Goal: Task Accomplishment & Management: Manage account settings

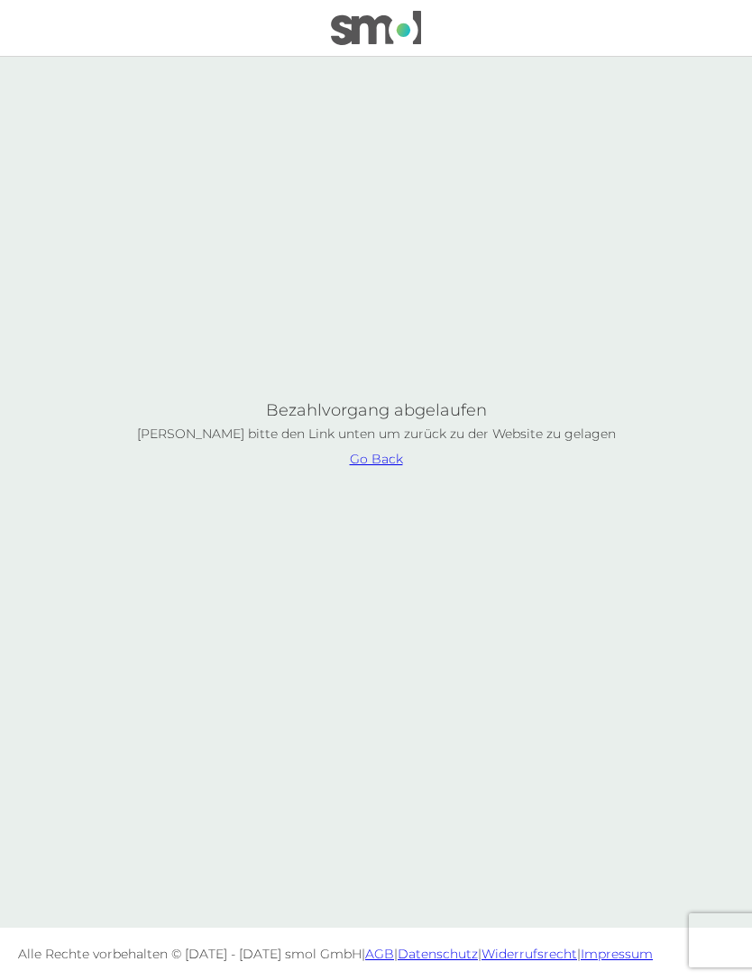
click at [391, 465] on link "Go Back" at bounding box center [376, 459] width 53 height 13
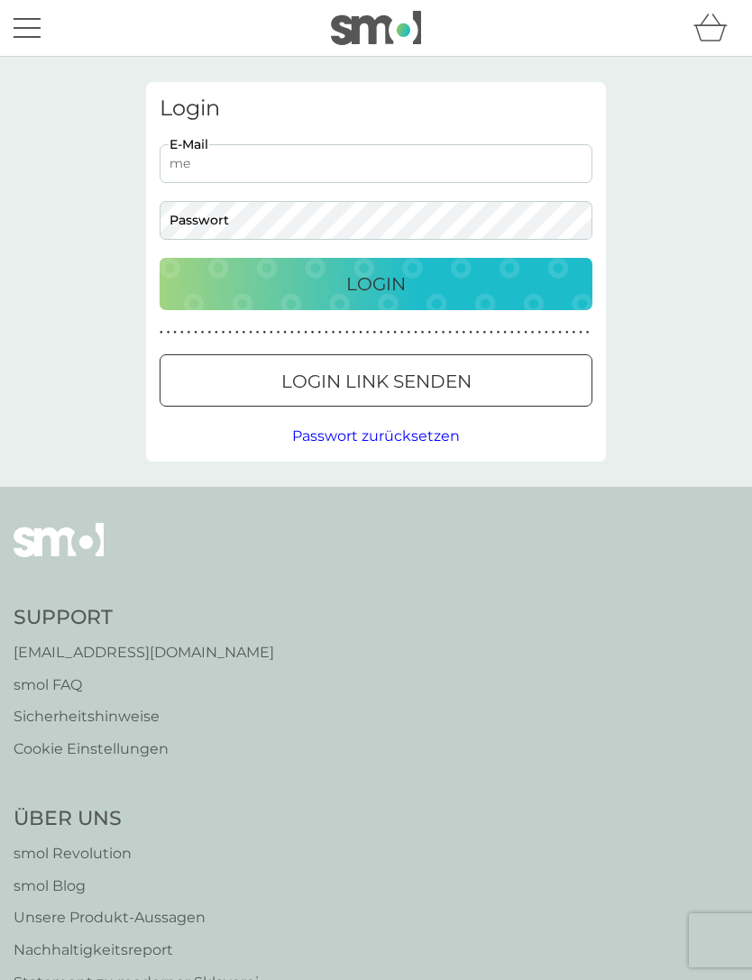
type input "me"
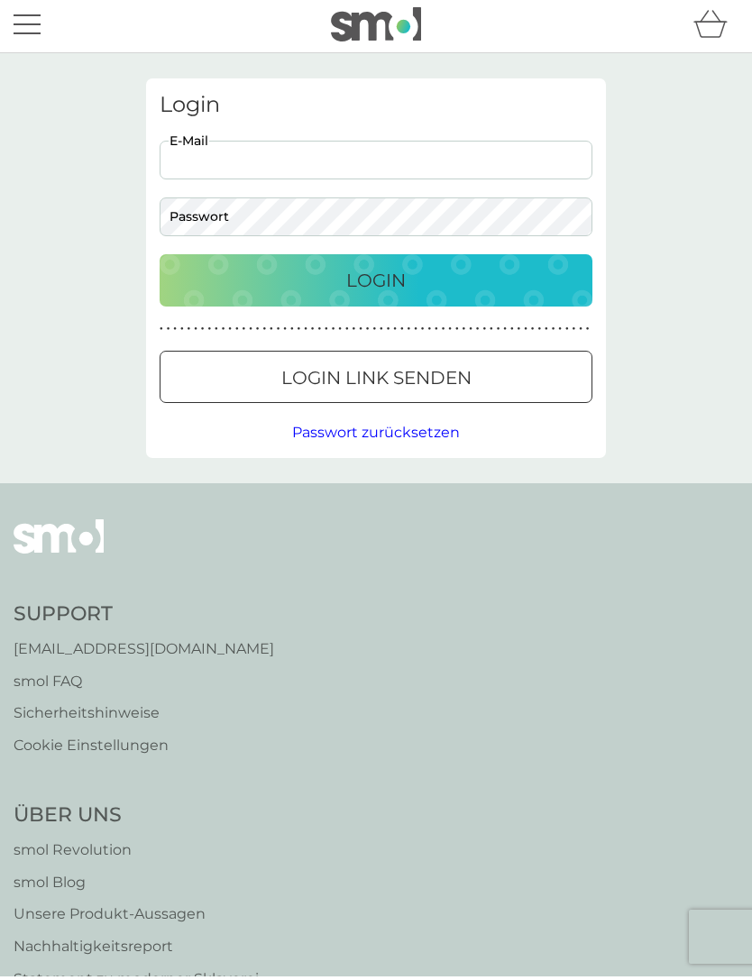
scroll to position [4, 0]
type input "[EMAIL_ADDRESS][DOMAIN_NAME]"
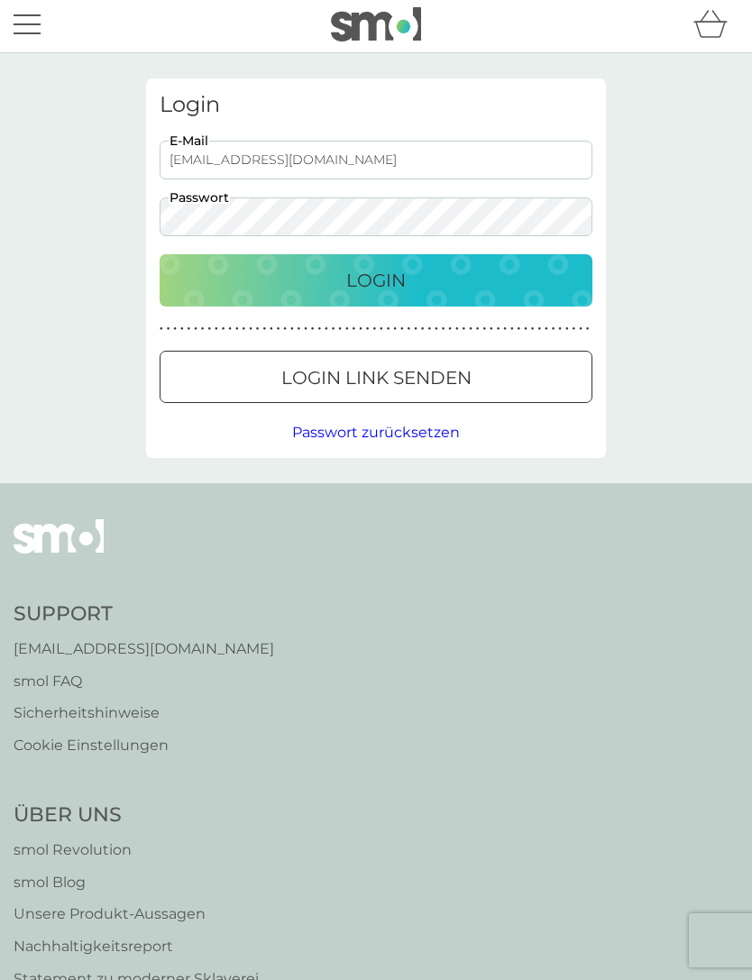
click at [512, 294] on button "Login" at bounding box center [376, 280] width 433 height 52
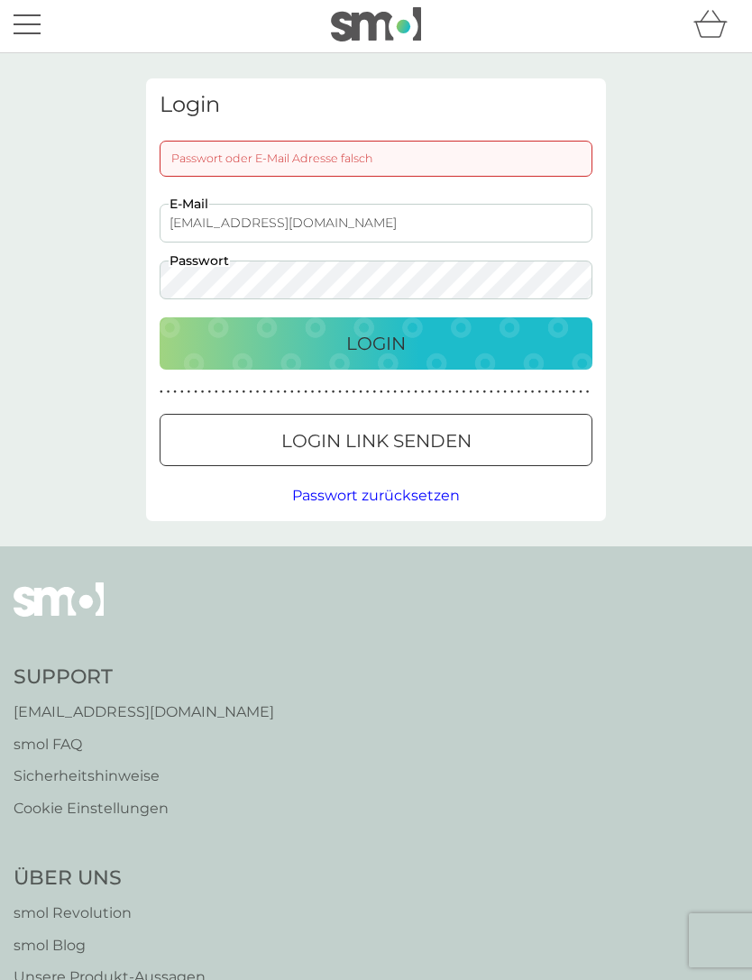
click at [397, 492] on span "Passwort zurücksetzen" at bounding box center [376, 495] width 168 height 17
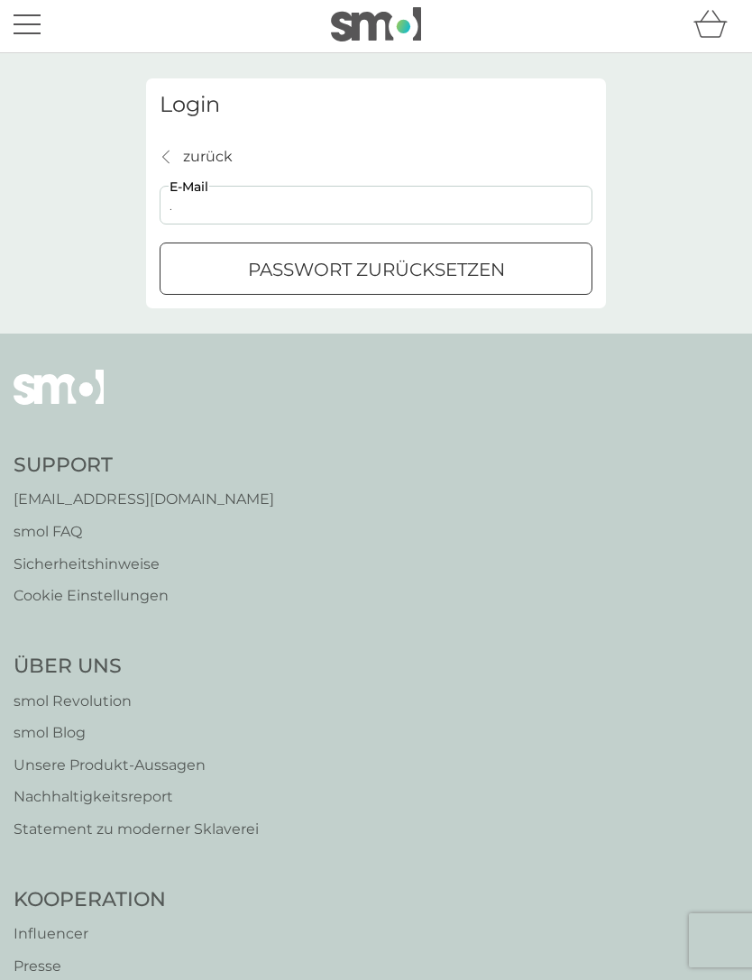
type input "[EMAIL_ADDRESS][DOMAIN_NAME]"
click at [478, 274] on p "Passwort zurücksetzen" at bounding box center [376, 269] width 257 height 29
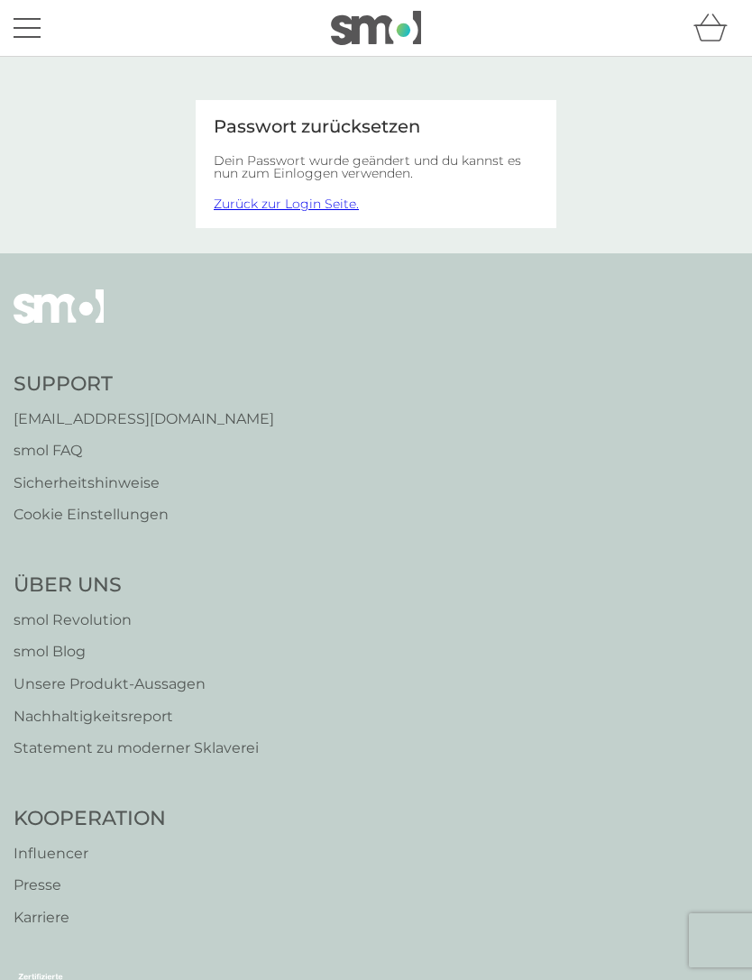
click at [325, 207] on link "Zurück zur Login Seite." at bounding box center [286, 204] width 145 height 16
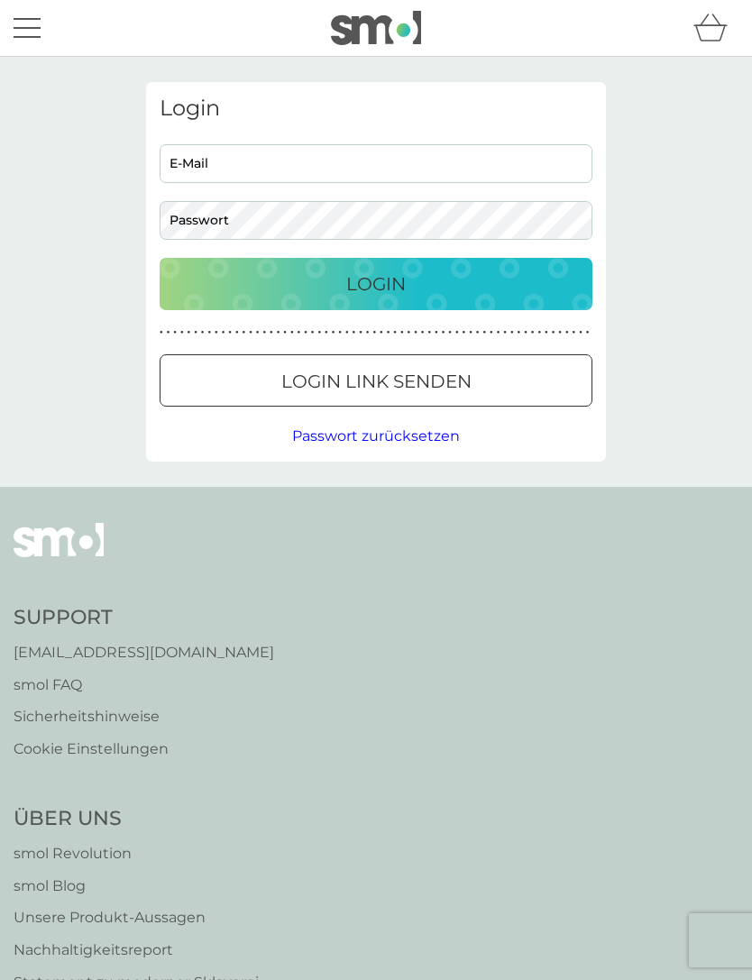
click at [409, 172] on input "E-Mail" at bounding box center [376, 163] width 433 height 39
type input "[EMAIL_ADDRESS][DOMAIN_NAME]"
click at [428, 300] on button "Login" at bounding box center [376, 284] width 433 height 52
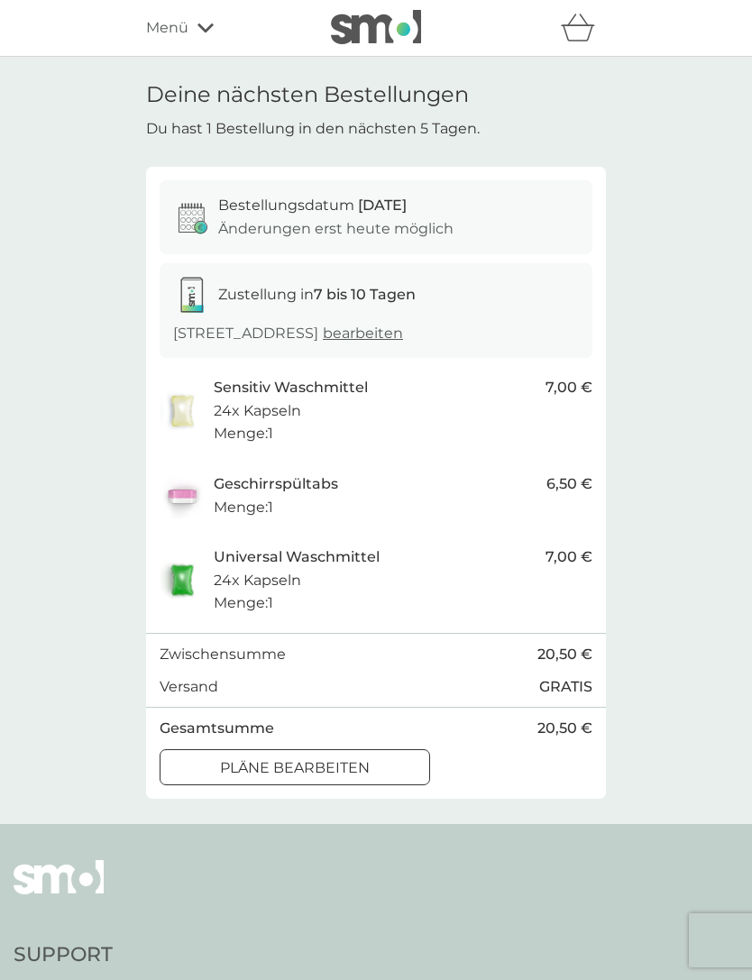
click at [394, 762] on div "Pläne bearbeiten" at bounding box center [295, 768] width 269 height 23
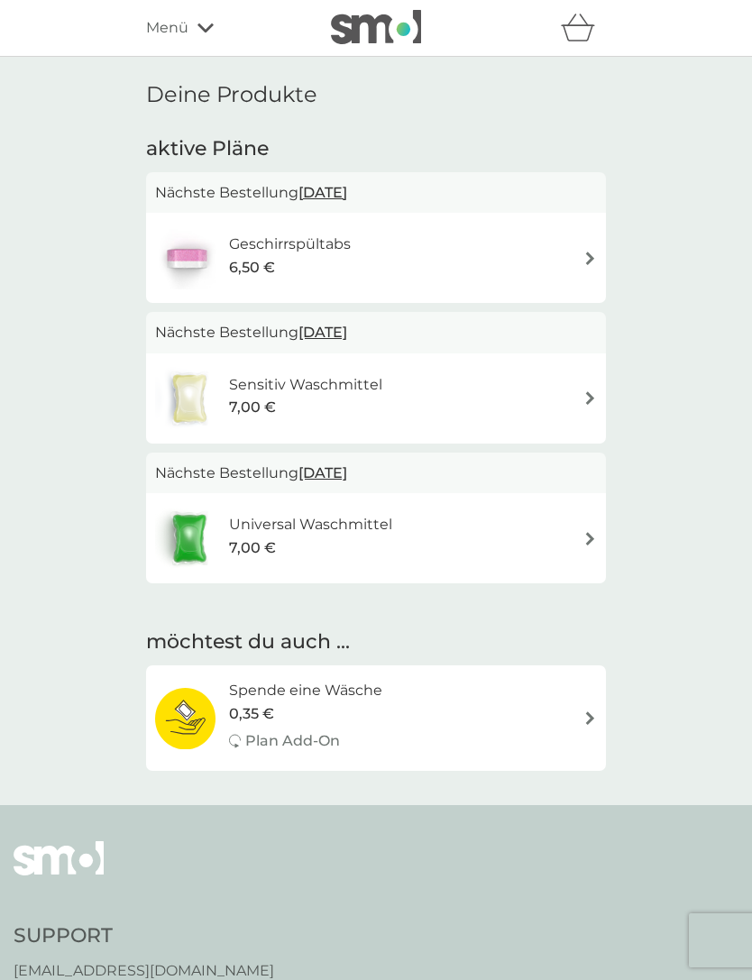
click at [580, 254] on div "Geschirrspültabs 6,50 €" at bounding box center [376, 257] width 442 height 63
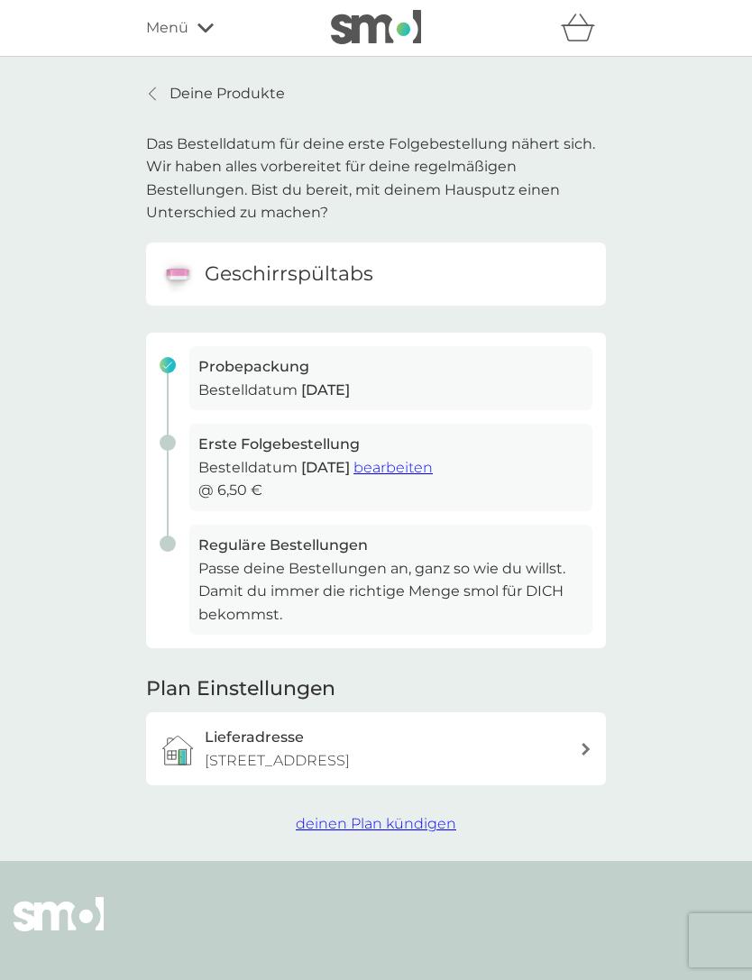
click at [438, 824] on button "deinen Plan kündigen" at bounding box center [376, 824] width 161 height 23
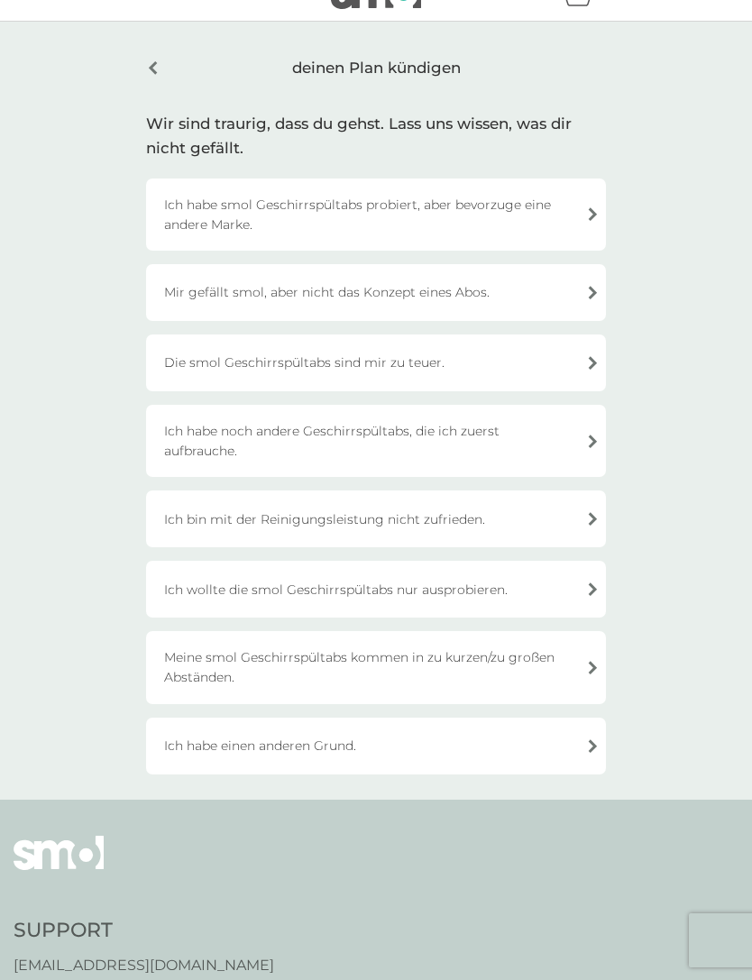
scroll to position [45, 0]
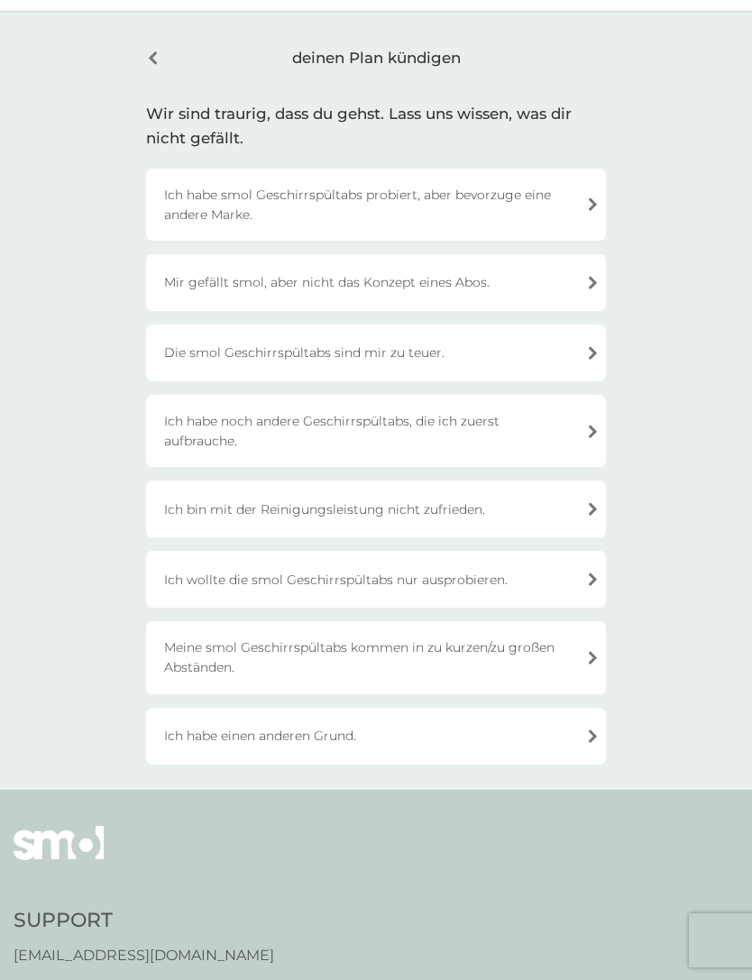
click at [481, 747] on div "Ich habe einen anderen Grund." at bounding box center [376, 736] width 460 height 57
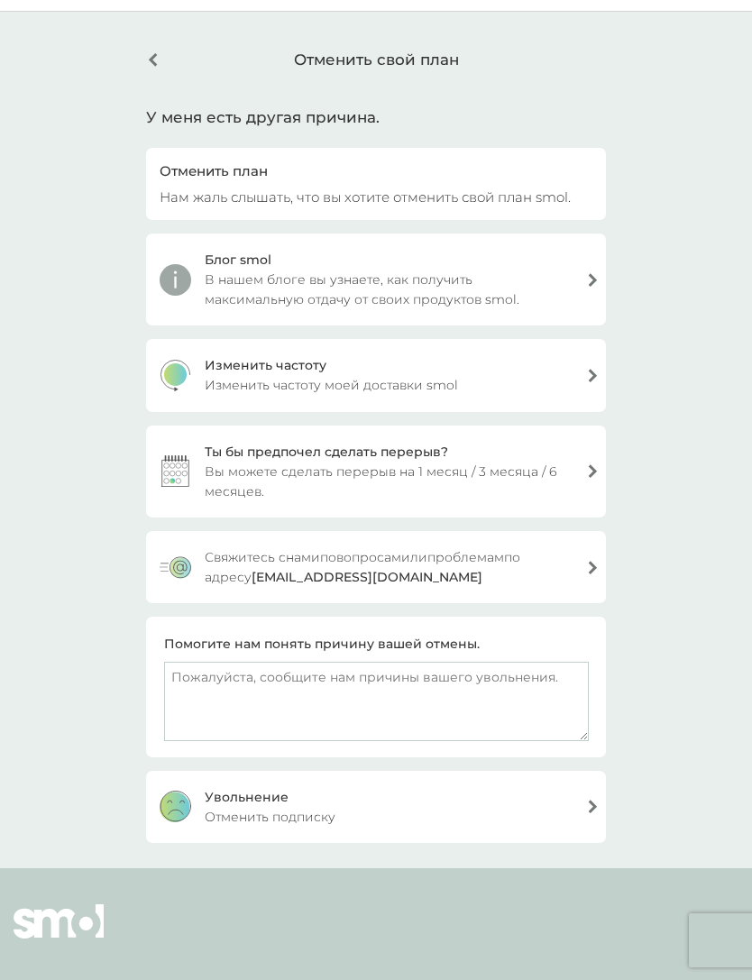
click at [491, 815] on div "Увольнение Отменить подписку" at bounding box center [376, 807] width 460 height 72
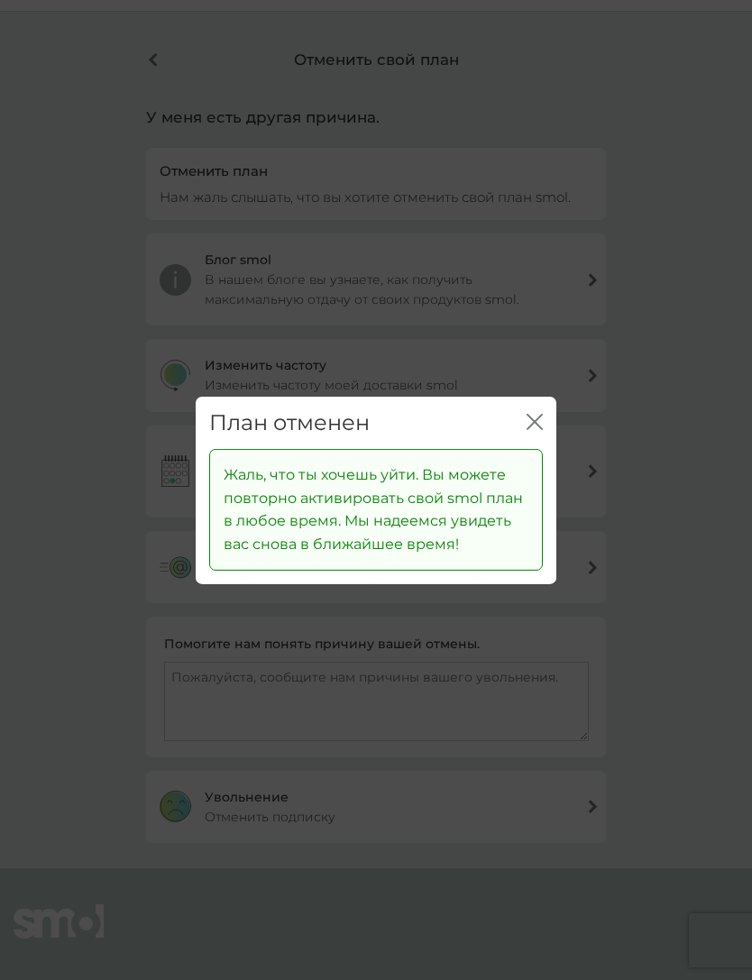
click at [538, 407] on div "План отменен Schließen" at bounding box center [376, 422] width 361 height 53
click at [534, 421] on icon "ЗАКРЫТЬ" at bounding box center [531, 421] width 7 height 14
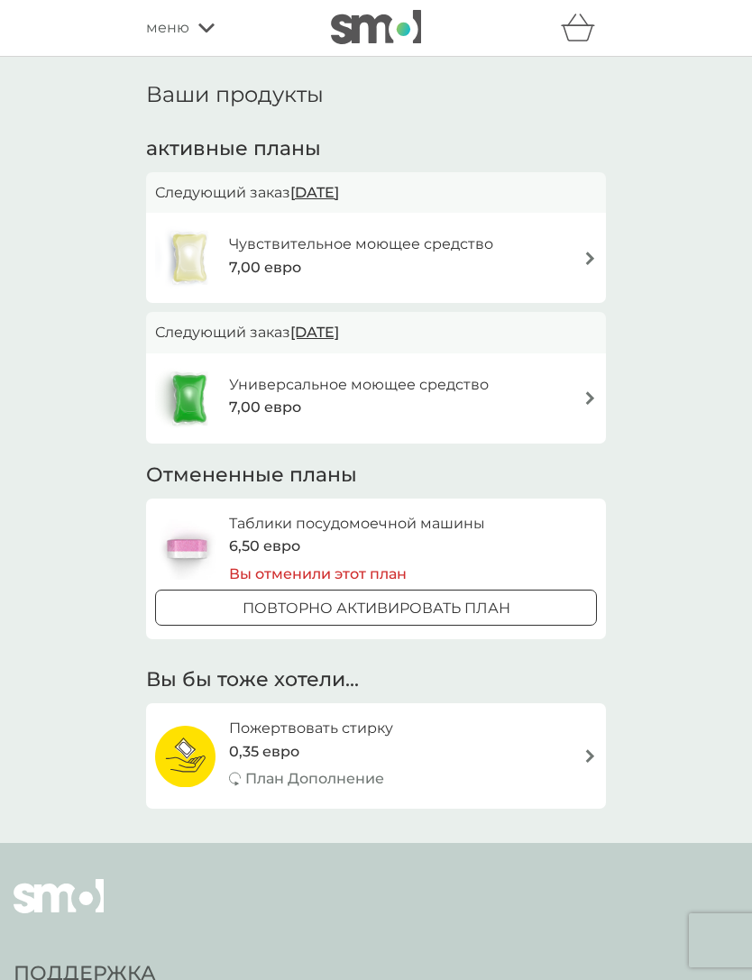
click at [569, 391] on div "Универсальное моющее средство 7,00 евро" at bounding box center [376, 398] width 442 height 63
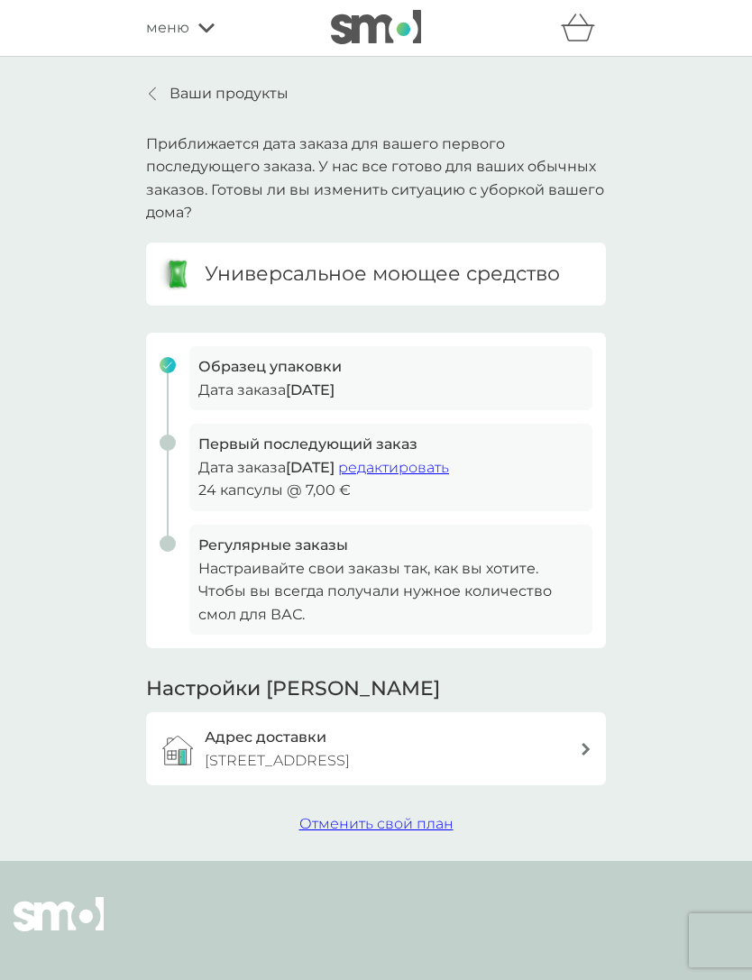
click at [424, 823] on span "Отменить свой план" at bounding box center [376, 823] width 154 height 17
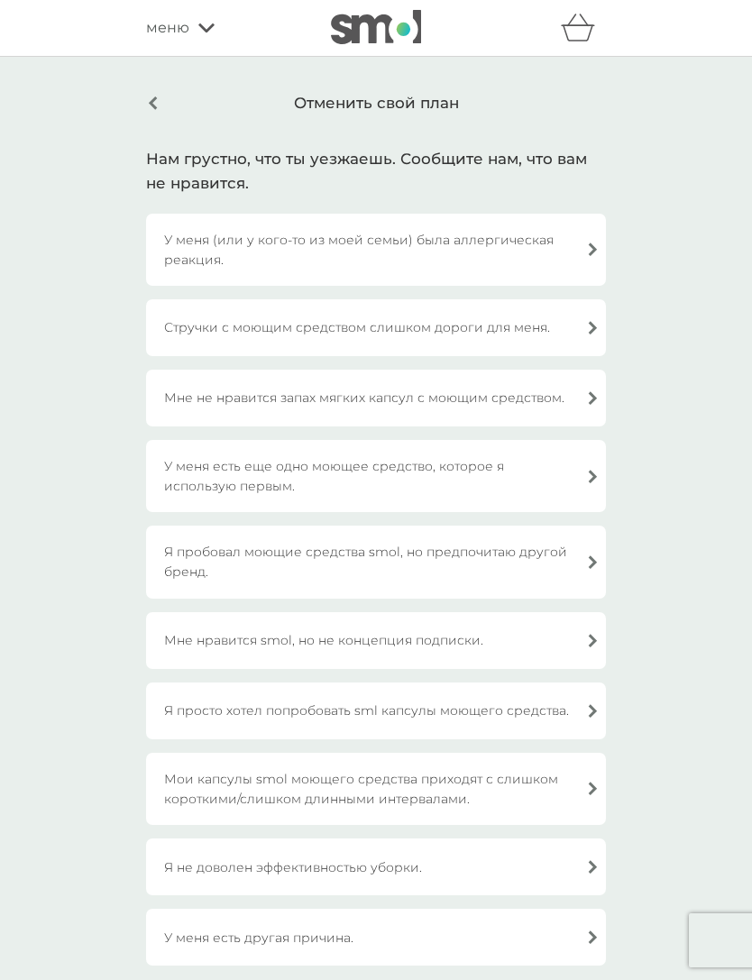
click at [419, 943] on div "У меня есть другая причина." at bounding box center [376, 937] width 460 height 57
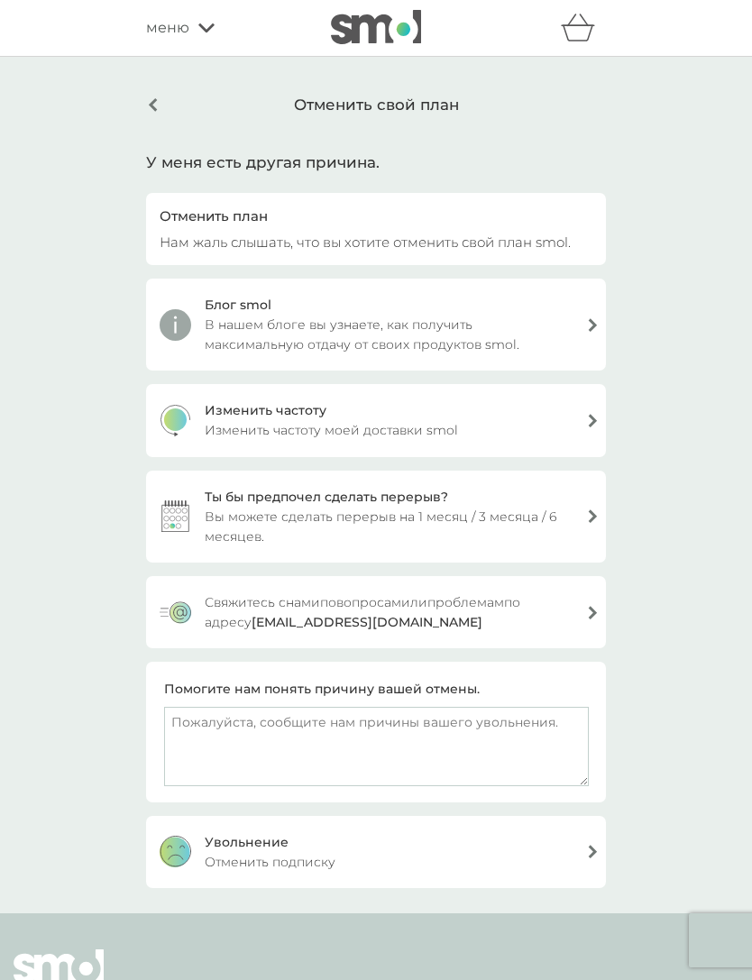
click at [400, 868] on div "Увольнение Отменить подписку" at bounding box center [376, 852] width 460 height 72
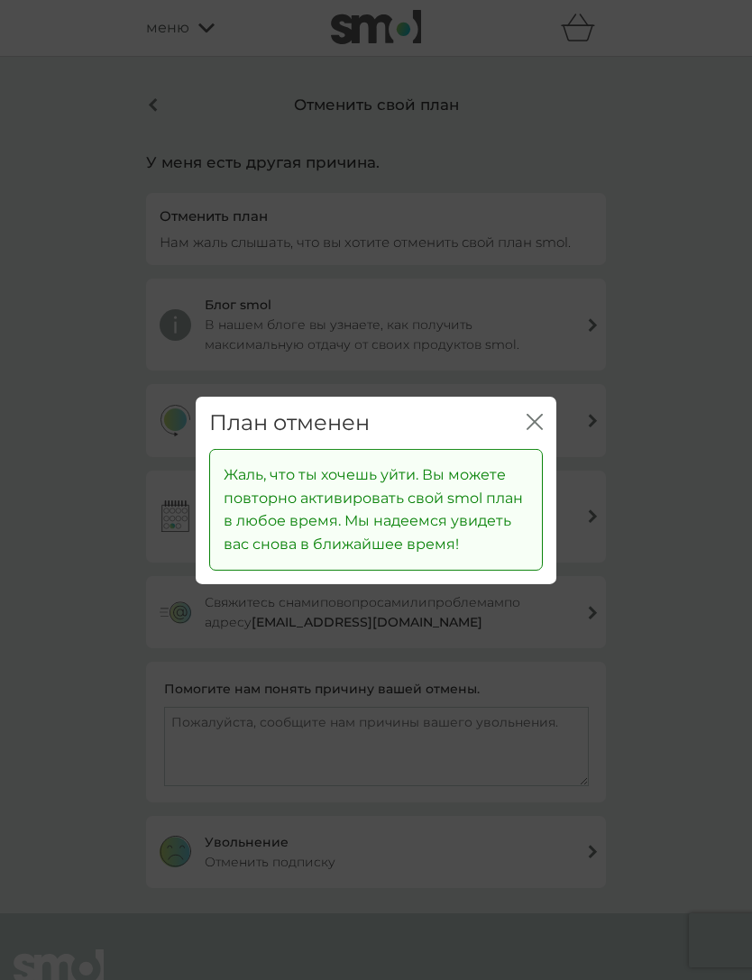
click at [509, 465] on p "Жаль, что ты хочешь уйти. Вы можете повторно активировать свой smol план в любо…" at bounding box center [376, 510] width 305 height 92
click at [536, 465] on div "Жаль, что ты хочешь уйти. Вы можете повторно активировать свой smol план в любо…" at bounding box center [376, 509] width 334 height 121
click at [532, 477] on div "Жаль, что ты хочешь уйти. Вы можете повторно активировать свой smol план в любо…" at bounding box center [376, 509] width 334 height 121
click at [540, 473] on div "Жаль, что ты хочешь уйти. Вы можете повторно активировать свой smol план в любо…" at bounding box center [376, 509] width 334 height 121
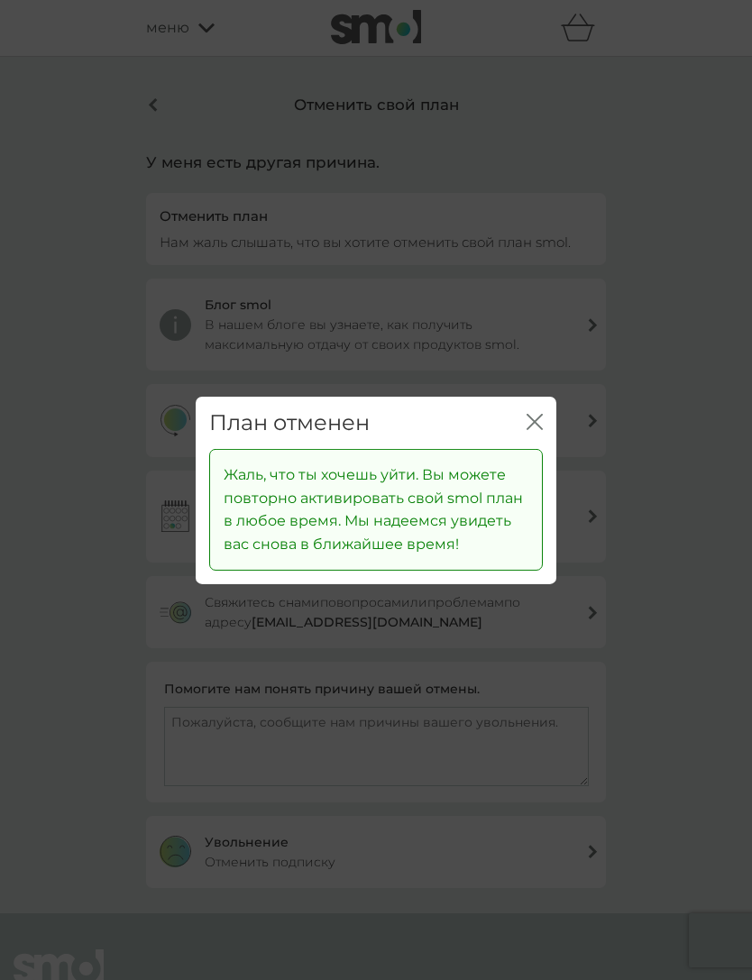
click at [548, 454] on div "Жаль, что ты хочешь уйти. Вы можете повторно активировать свой smol план в любо…" at bounding box center [376, 516] width 361 height 134
click at [548, 453] on div "Жаль, что ты хочешь уйти. Вы можете повторно активировать свой smol план в любо…" at bounding box center [376, 516] width 361 height 134
click at [529, 469] on div "Жаль, что ты хочешь уйти. Вы можете повторно активировать свой smol план в любо…" at bounding box center [376, 509] width 334 height 121
click at [535, 469] on div "Жаль, что ты хочешь уйти. Вы можете повторно активировать свой smol план в любо…" at bounding box center [376, 509] width 334 height 121
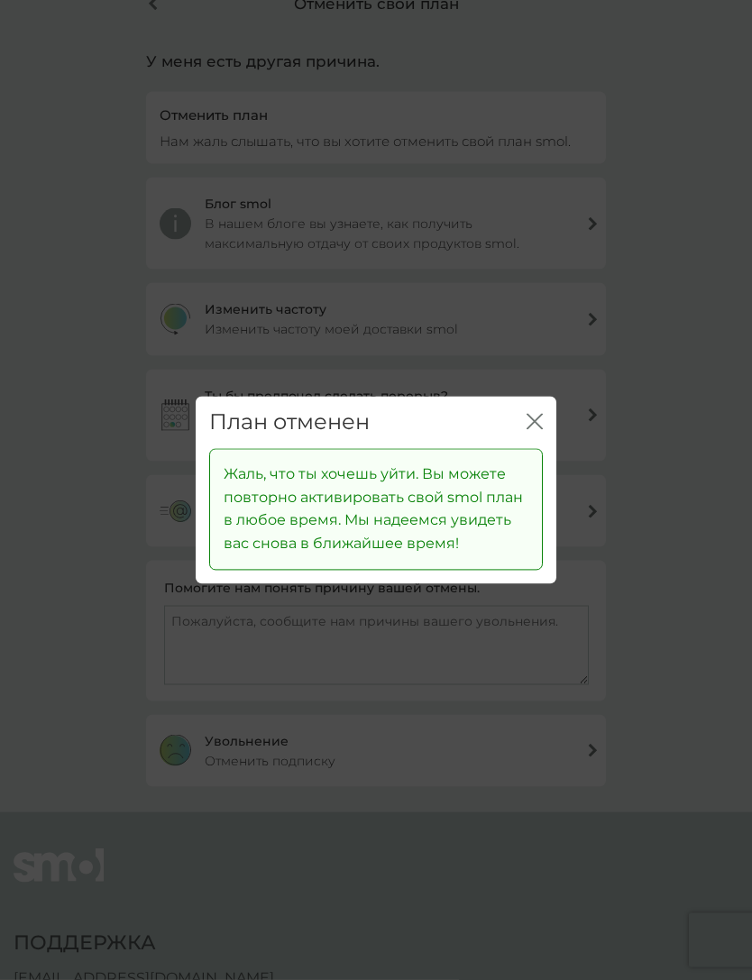
scroll to position [83, 0]
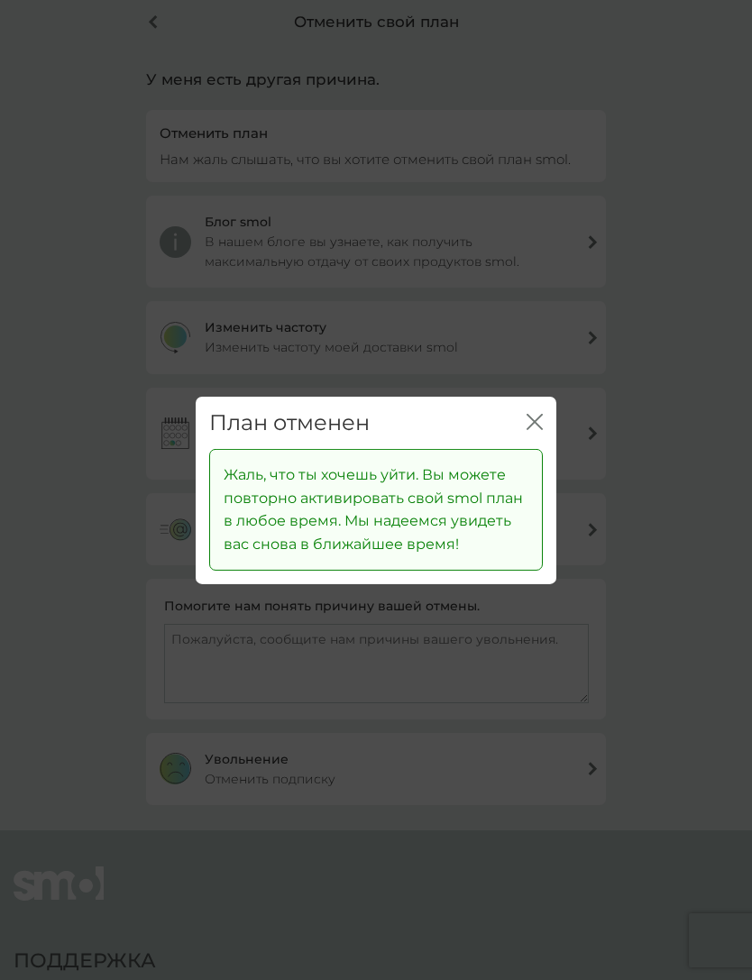
click at [539, 429] on icon "Schließen" at bounding box center [535, 421] width 16 height 16
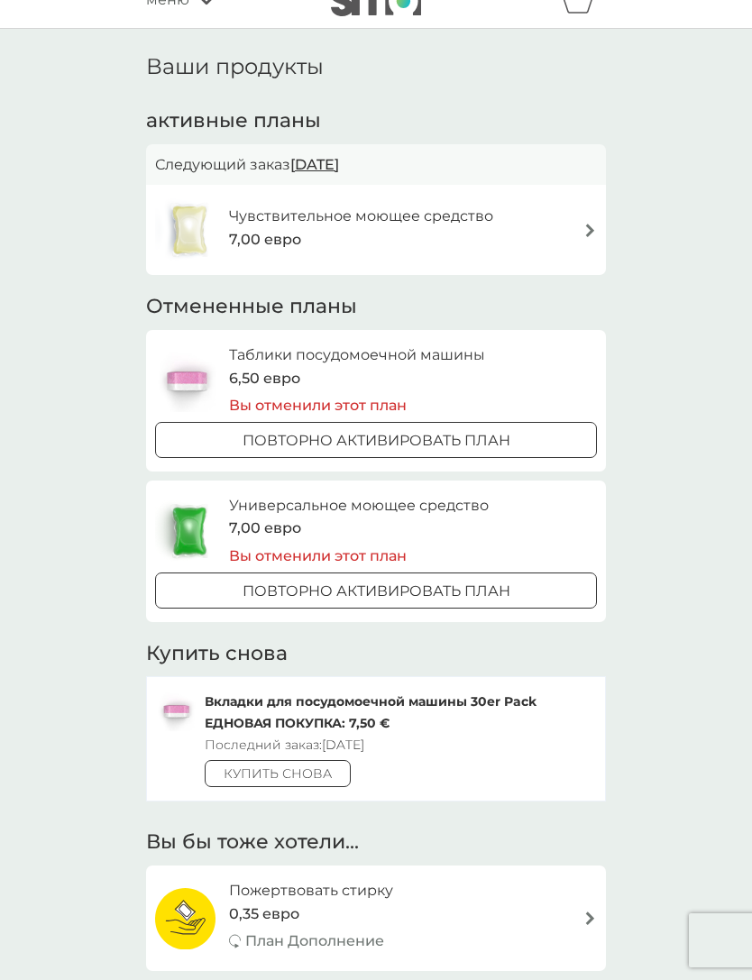
scroll to position [38, 0]
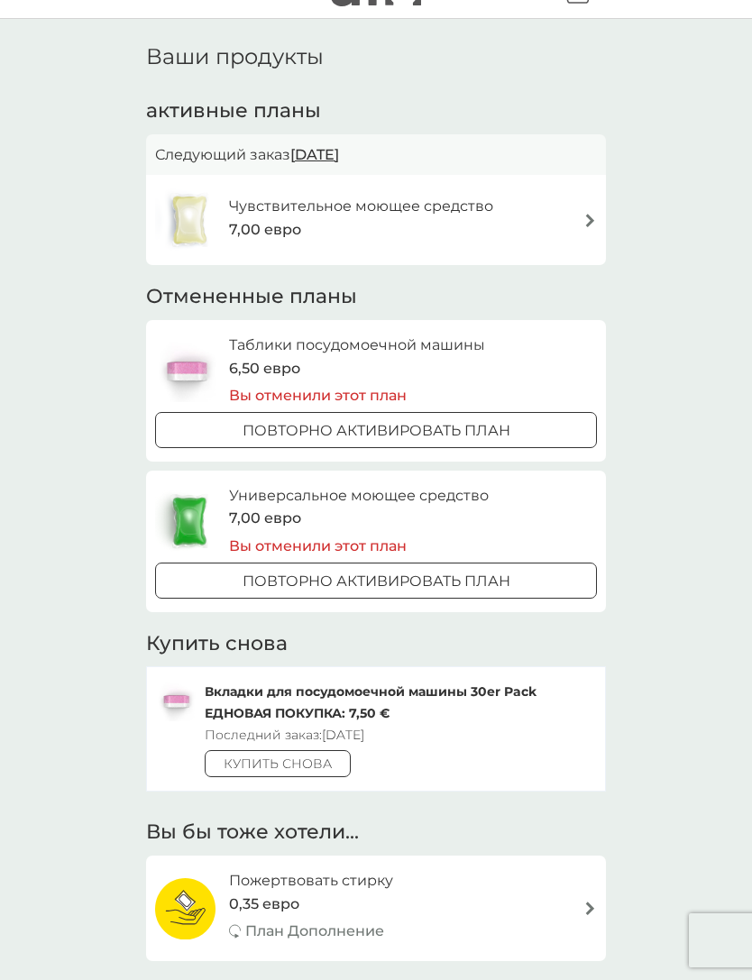
click at [550, 229] on div "Чувствительное моющее средство 7,00 евро" at bounding box center [376, 220] width 442 height 63
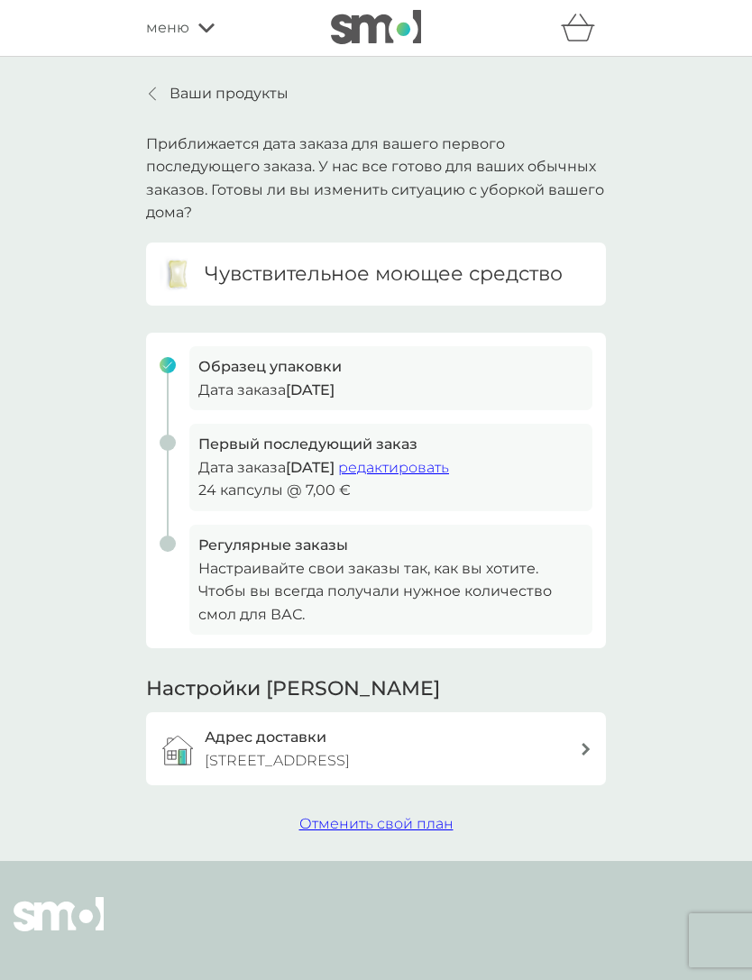
click at [554, 761] on div "Адрес доставки Hügelstrasse 74, Франкфурт-на-Майне, 60433" at bounding box center [392, 749] width 375 height 46
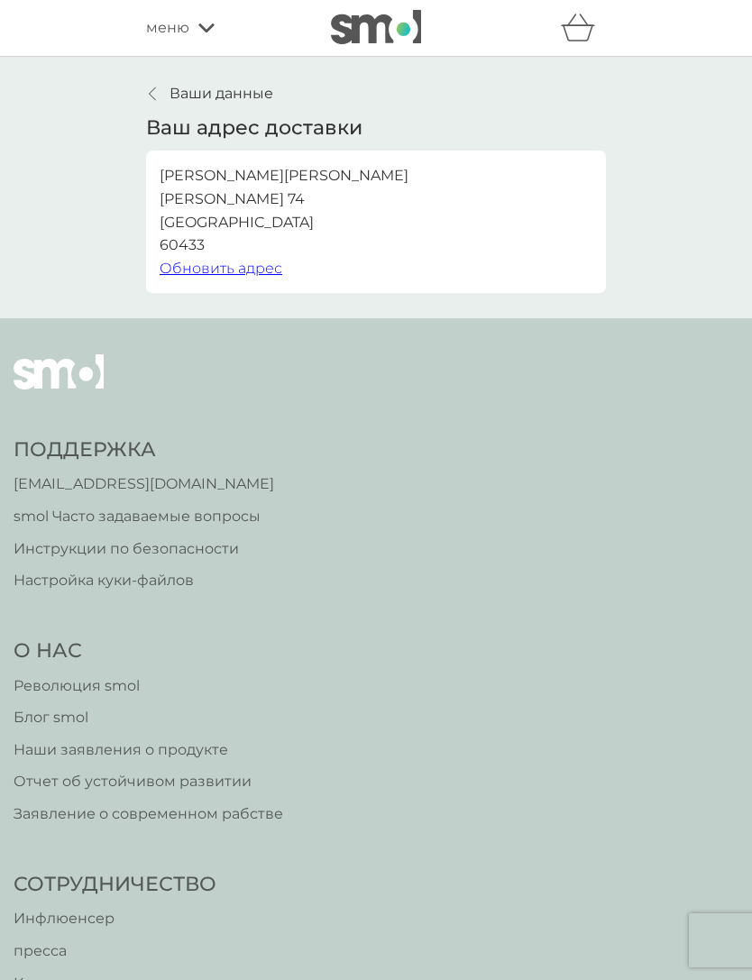
click at [247, 102] on p "Ваши данные" at bounding box center [222, 93] width 104 height 23
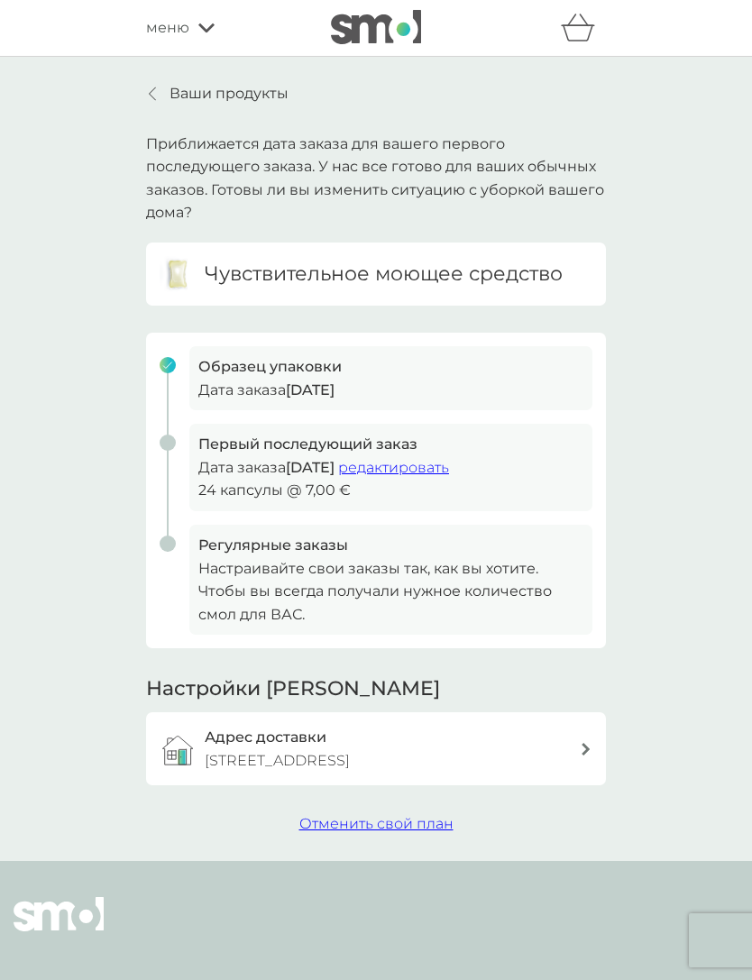
click at [418, 822] on span "Отменить свой план" at bounding box center [376, 823] width 154 height 17
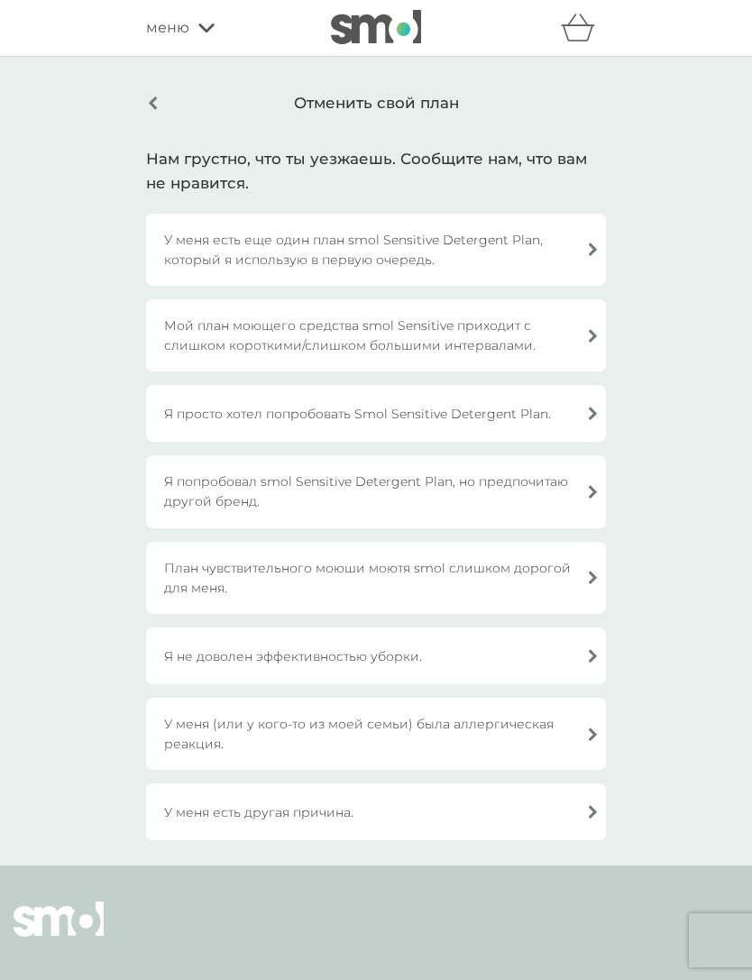
click at [464, 833] on div "У меня есть другая причина." at bounding box center [376, 812] width 460 height 57
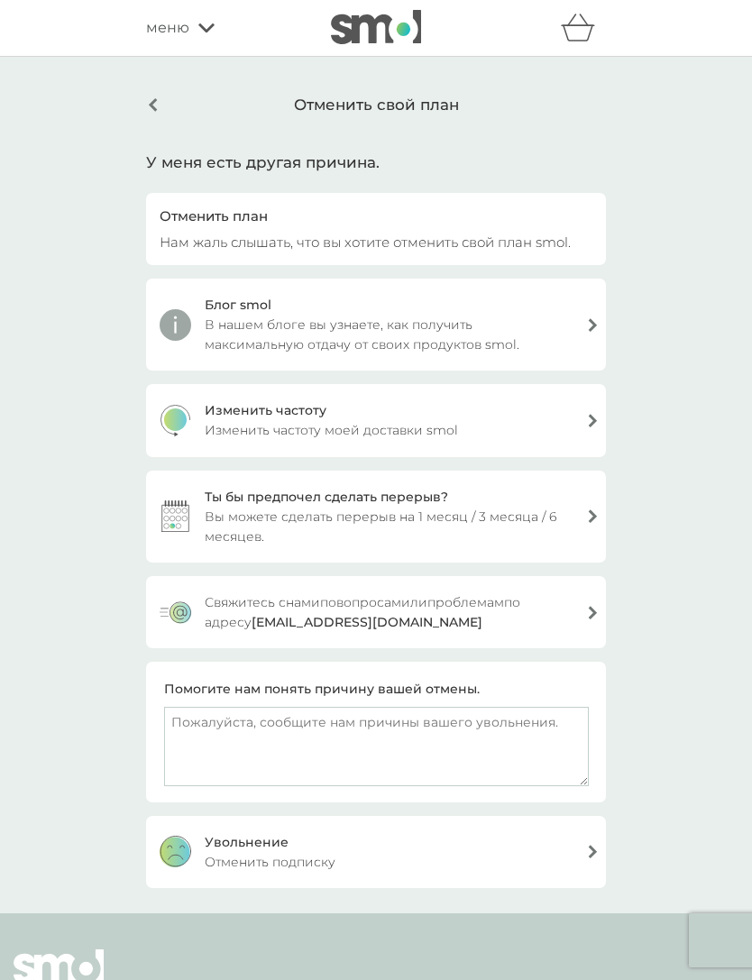
click at [459, 841] on div "Увольнение Отменить подписку" at bounding box center [376, 852] width 460 height 72
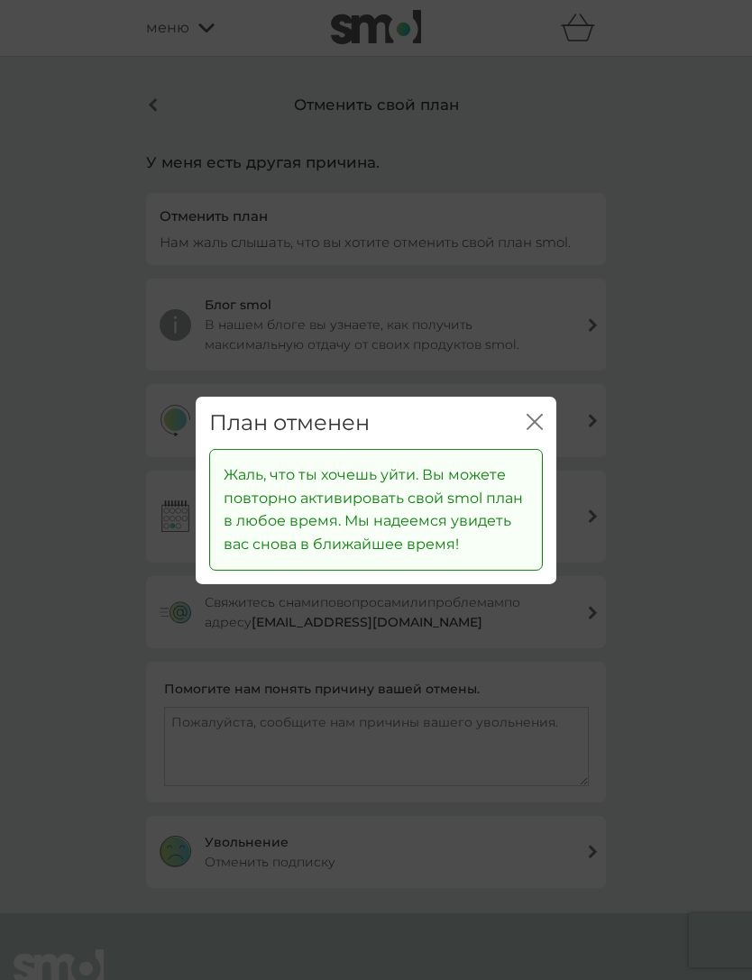
click at [539, 428] on icon "ЗАКРЫТЬ" at bounding box center [538, 421] width 7 height 14
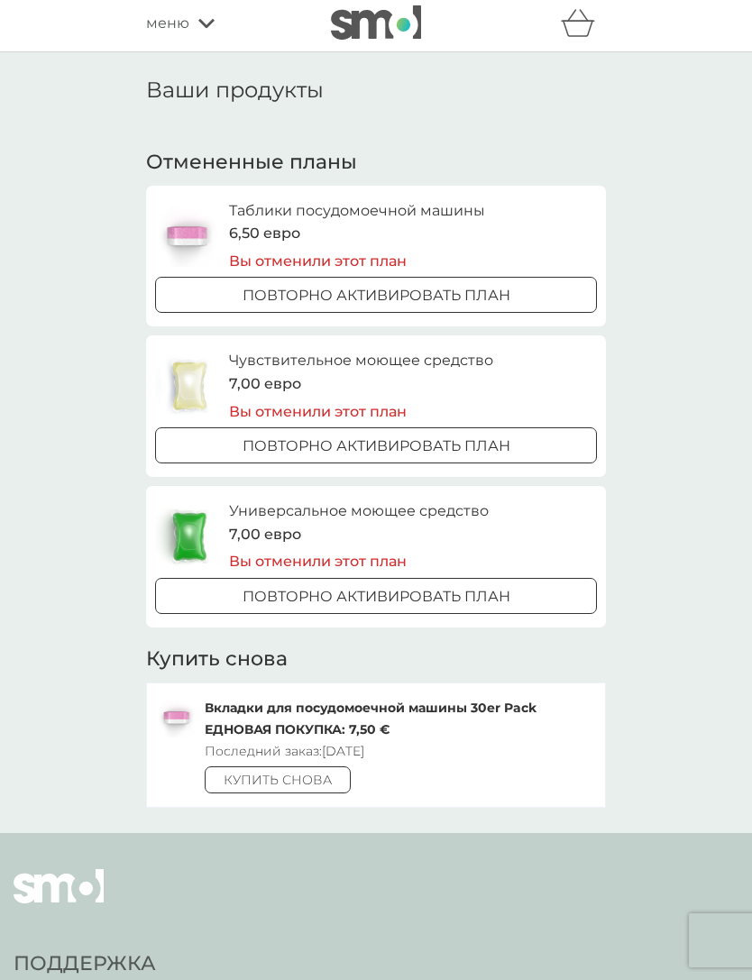
scroll to position [4, 0]
